Goal: Task Accomplishment & Management: Use online tool/utility

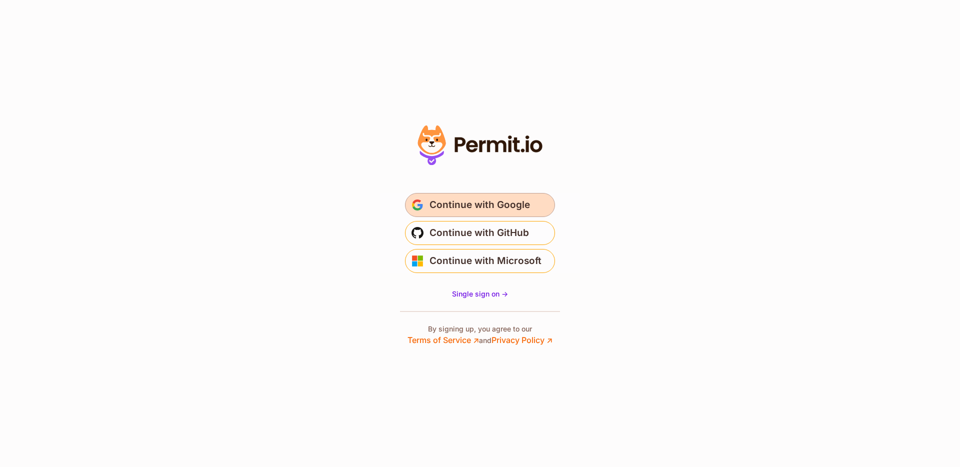
click at [483, 203] on span "Continue with Google" at bounding box center [479, 205] width 100 height 16
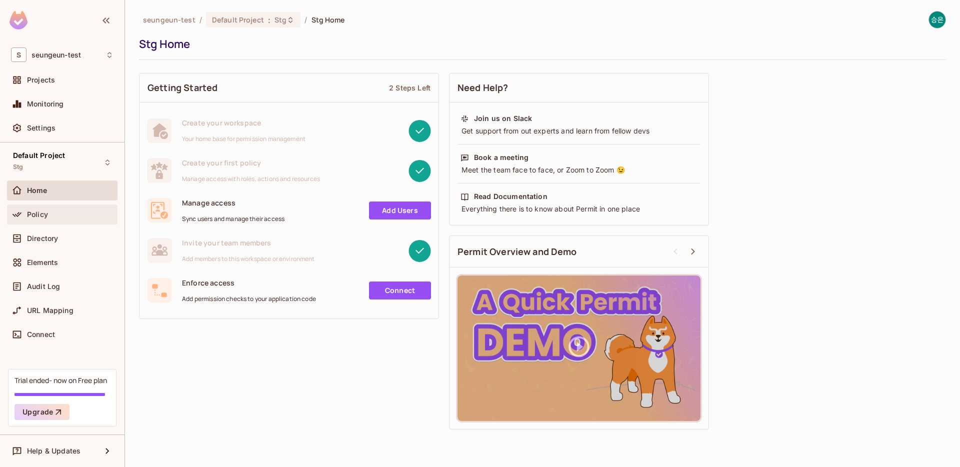
click at [66, 213] on div "Policy" at bounding box center [70, 214] width 86 height 8
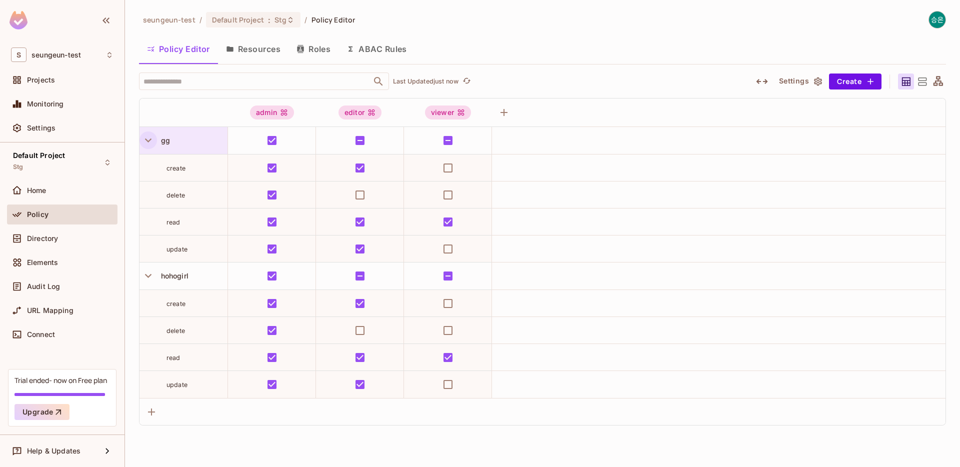
click at [147, 141] on icon "button" at bounding box center [147, 139] width 13 height 13
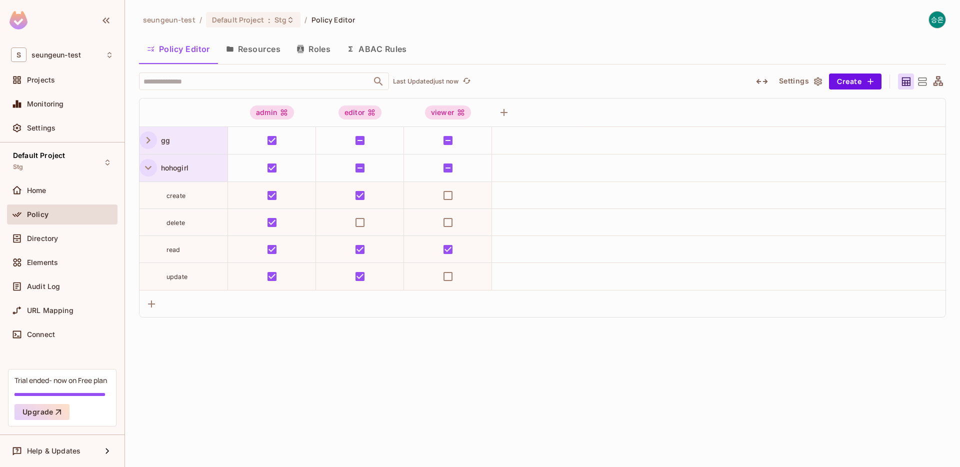
click at [147, 164] on icon "button" at bounding box center [147, 167] width 13 height 13
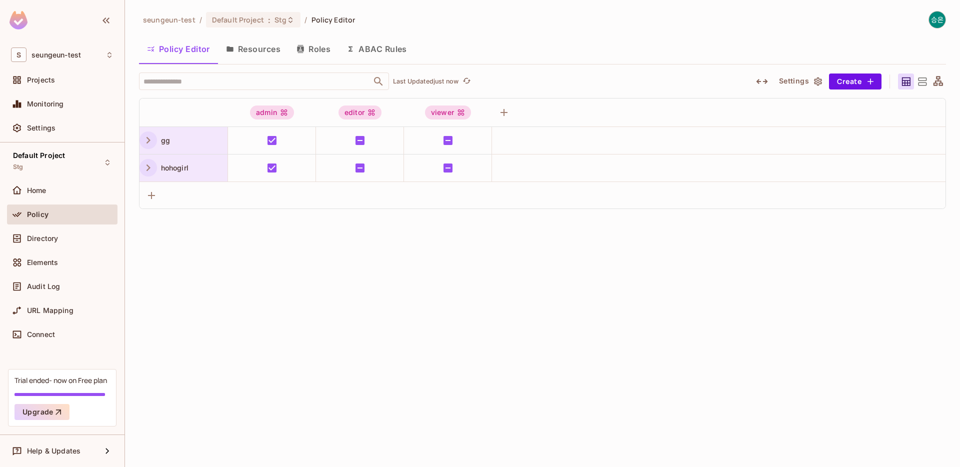
click at [234, 51] on button "Resources" at bounding box center [253, 48] width 70 height 25
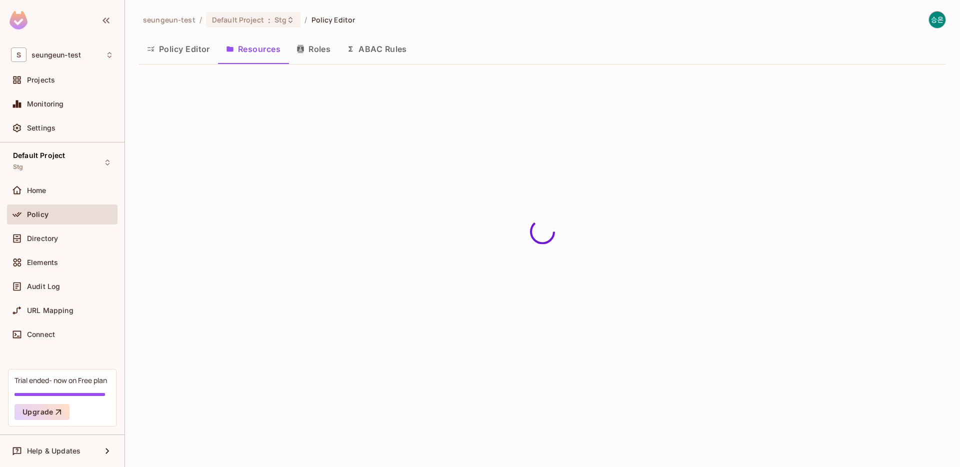
click at [199, 52] on button "Policy Editor" at bounding box center [178, 48] width 79 height 25
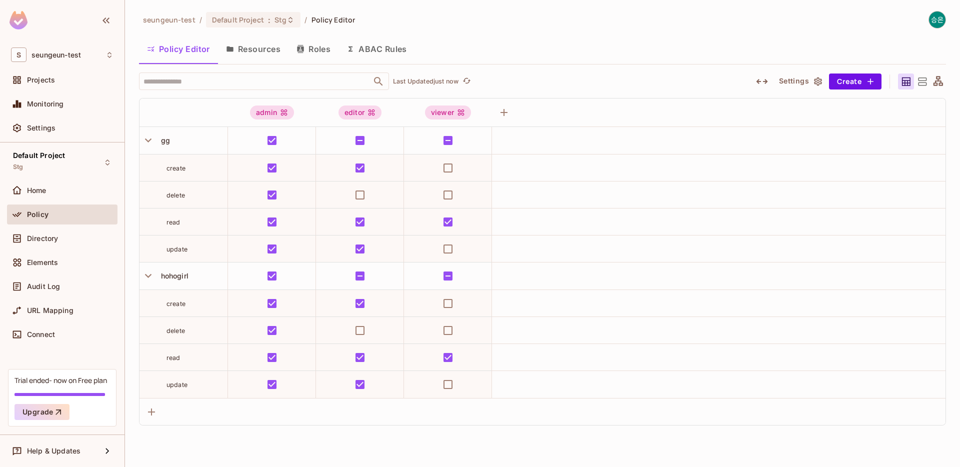
click at [926, 81] on icon at bounding box center [922, 81] width 12 height 12
